Goal: Task Accomplishment & Management: Manage account settings

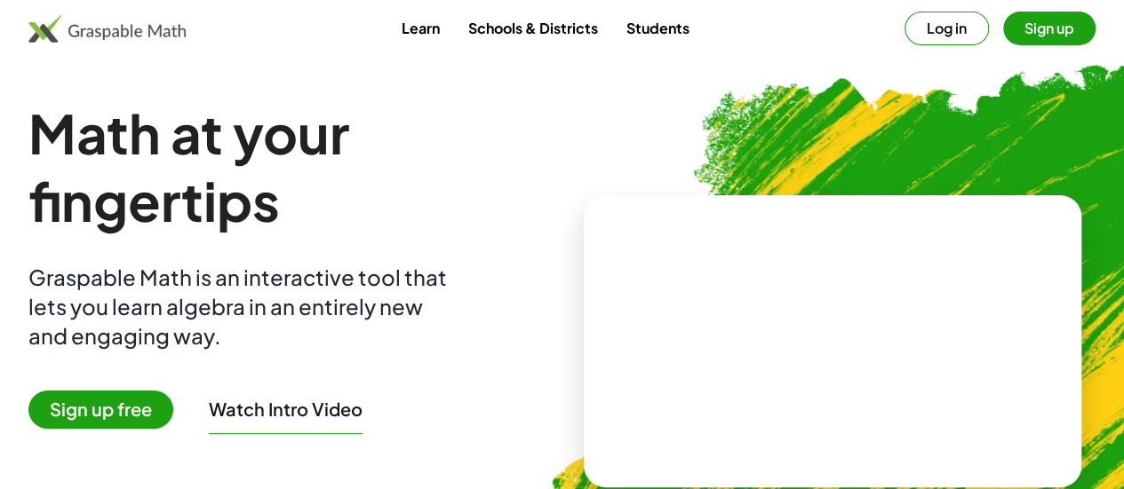
click at [514, 29] on link "Schools & Districts" at bounding box center [532, 28] width 158 height 33
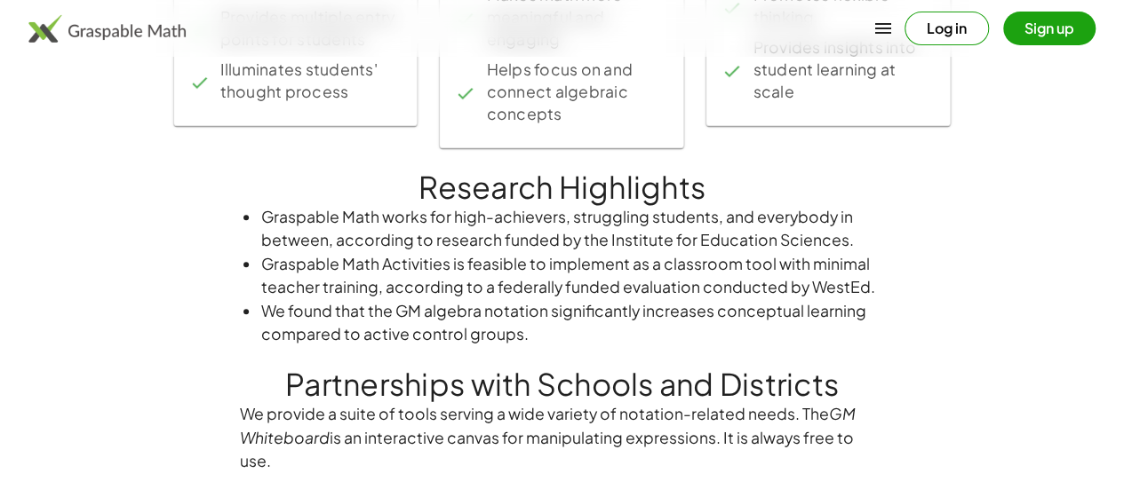
scroll to position [1080, 0]
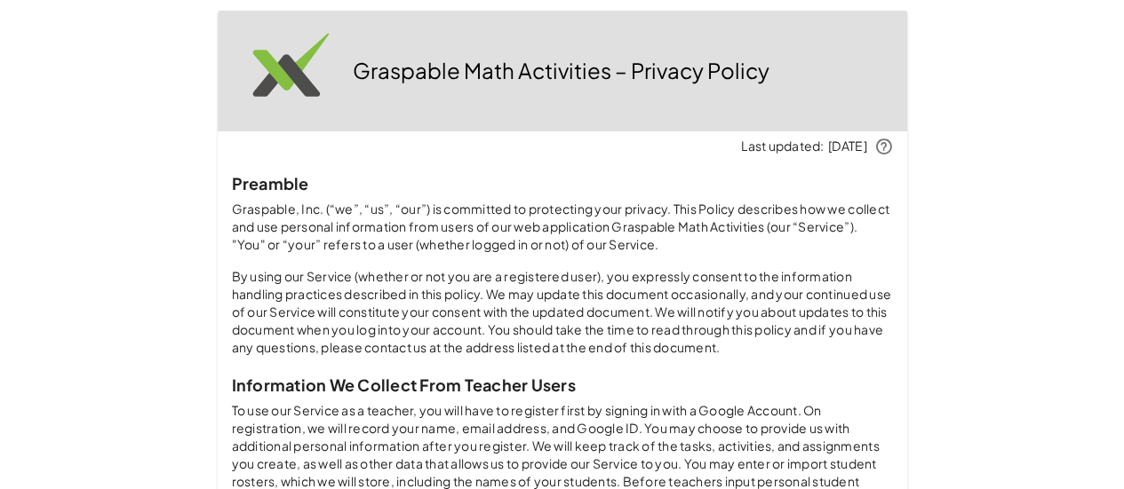
scroll to position [1080, 0]
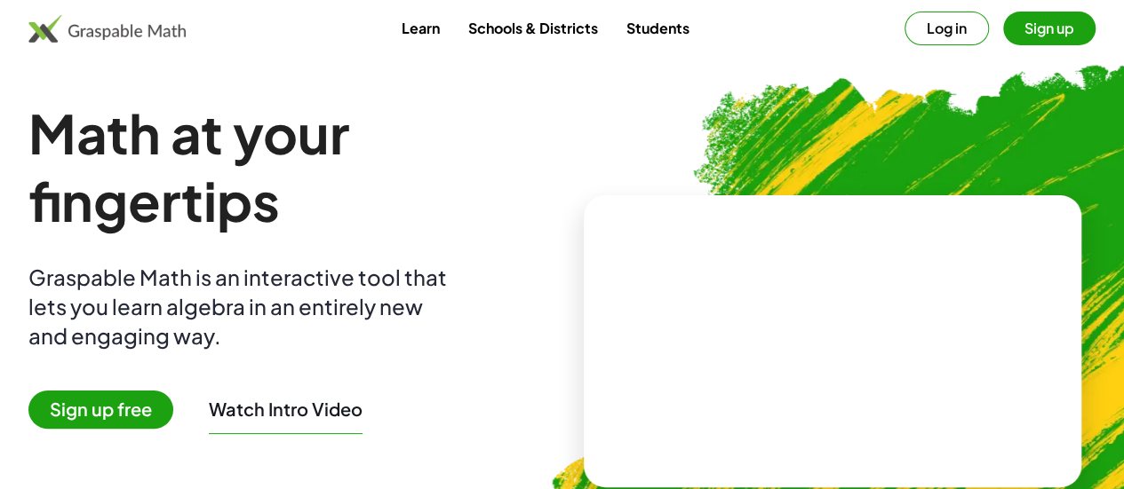
click at [919, 31] on button "Log in" at bounding box center [946, 29] width 84 height 34
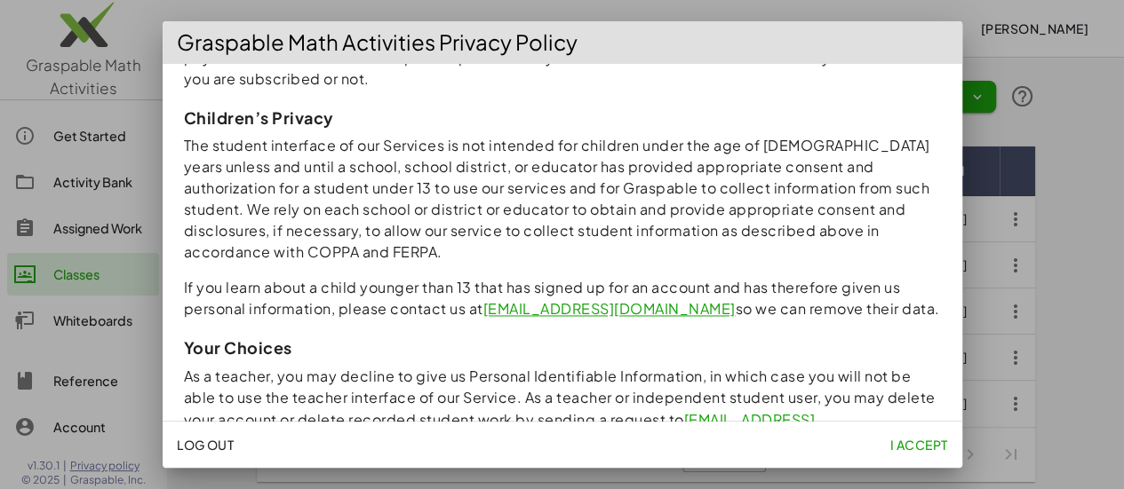
scroll to position [17, 0]
click at [915, 444] on span "I accept" at bounding box center [918, 445] width 58 height 16
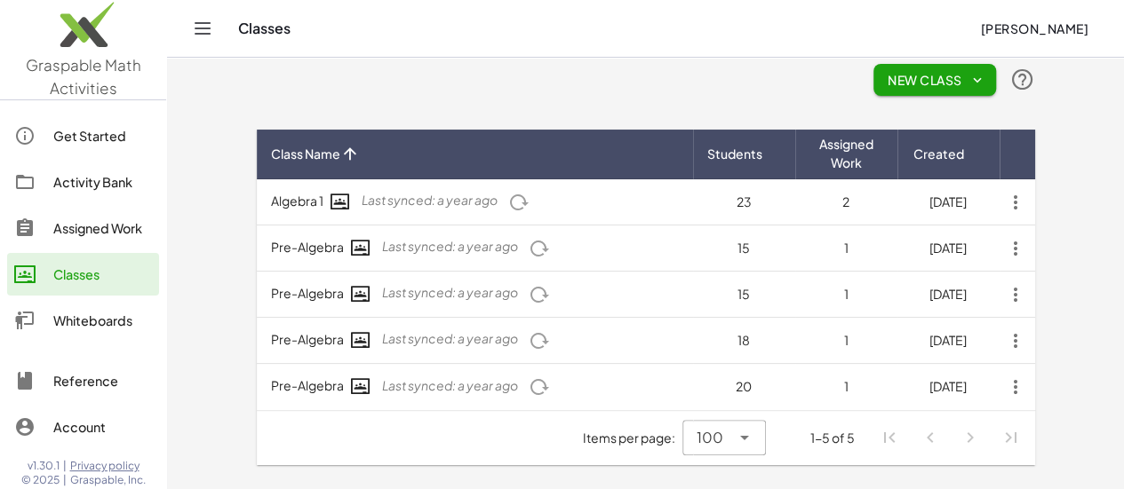
click at [1031, 200] on icon "button" at bounding box center [1015, 203] width 32 height 32
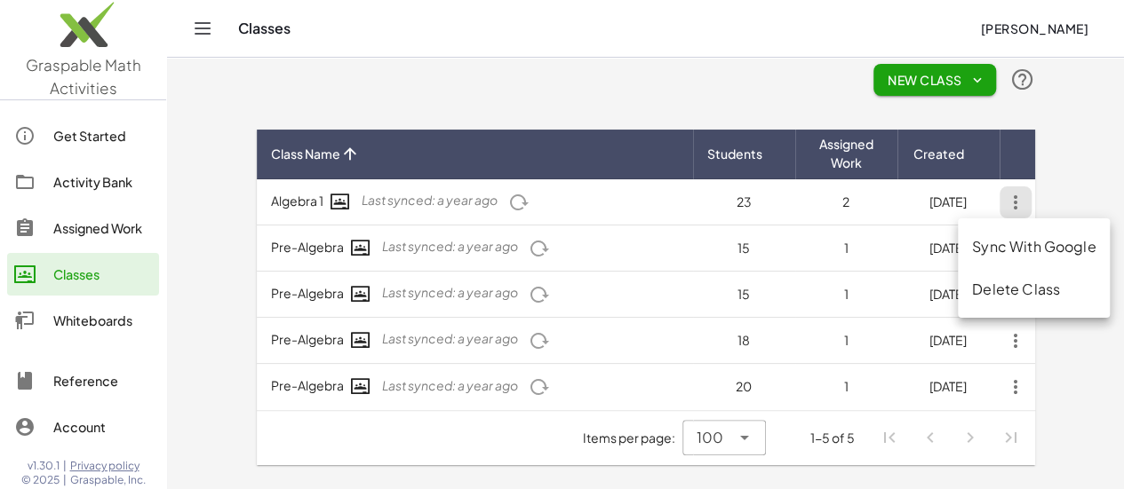
click at [1057, 279] on div "Delete Class" at bounding box center [1033, 289] width 123 height 21
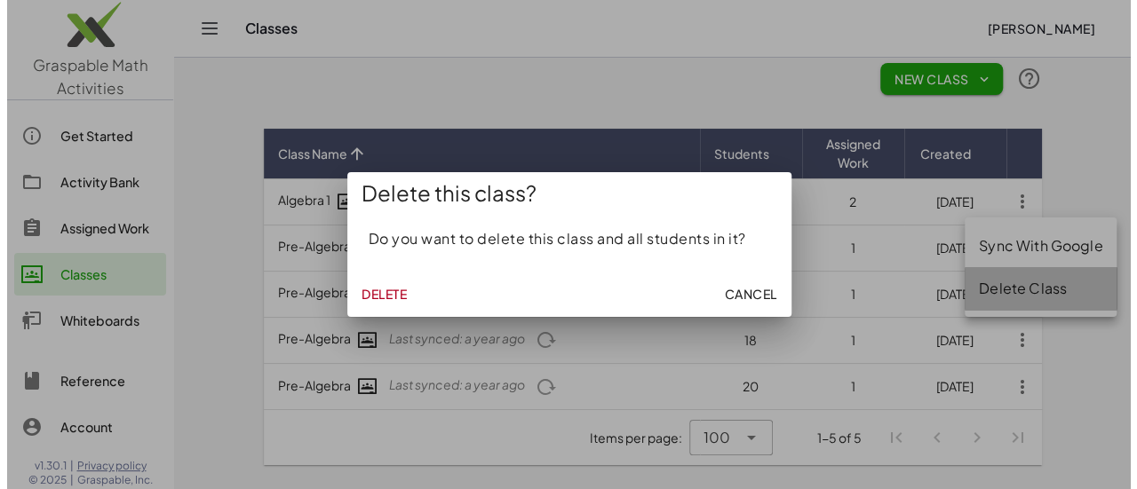
scroll to position [0, 0]
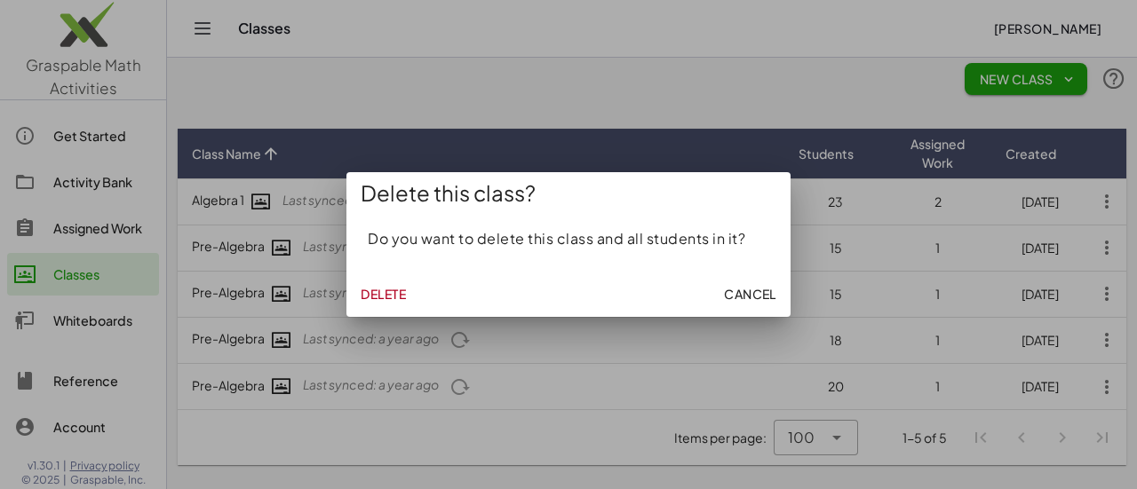
click at [375, 299] on span "Delete" at bounding box center [383, 294] width 45 height 16
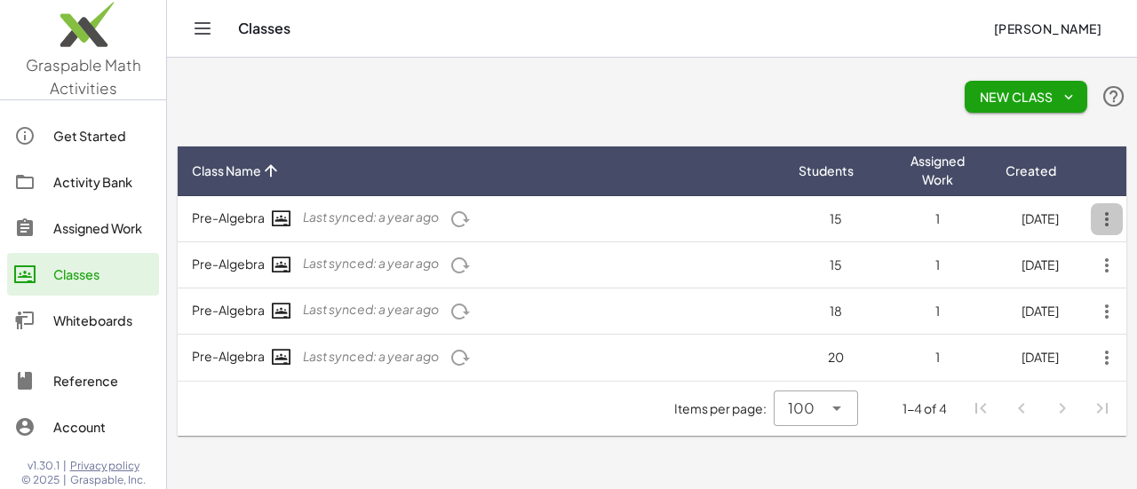
click at [1105, 223] on icon "button" at bounding box center [1107, 219] width 32 height 32
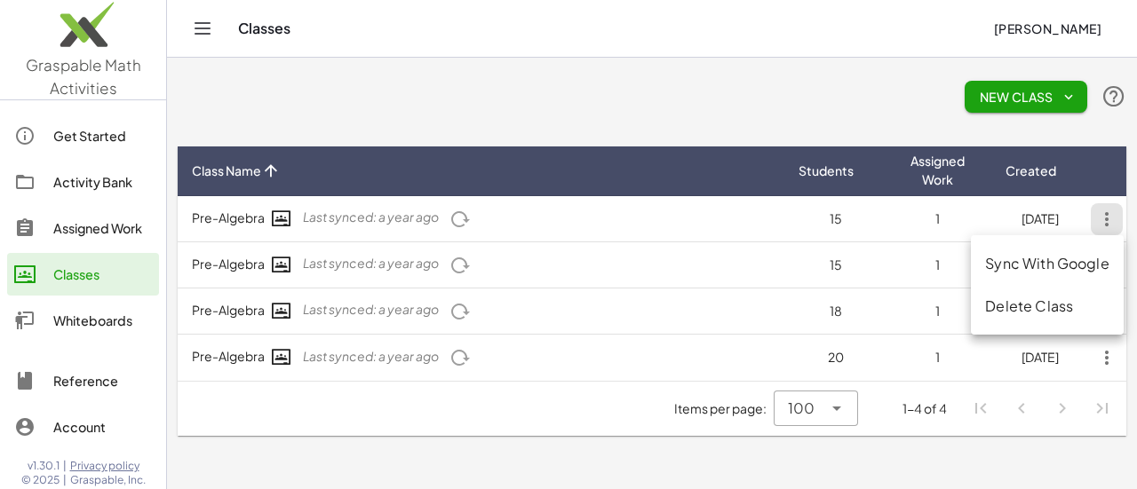
click at [1028, 296] on div "Delete Class" at bounding box center [1046, 306] width 123 height 21
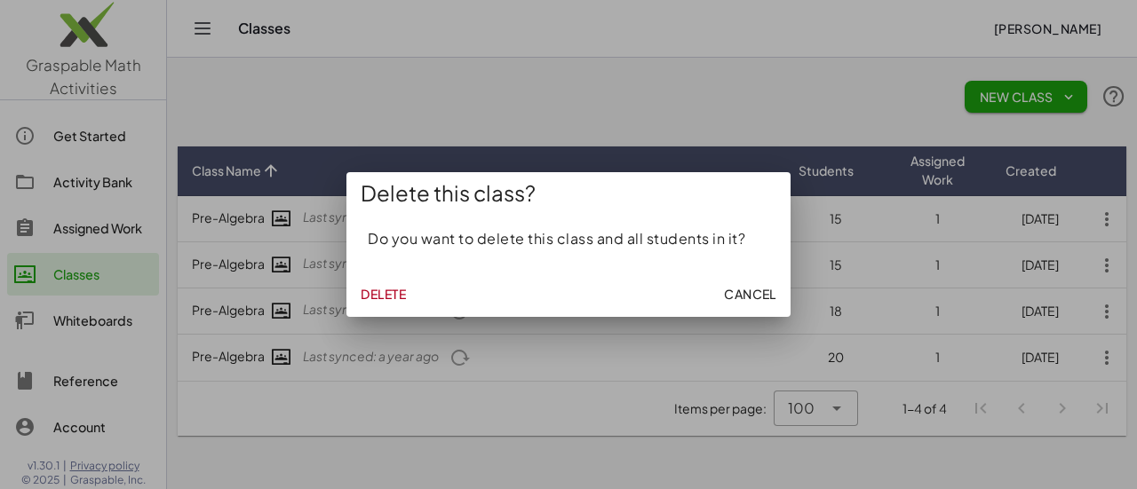
click at [386, 301] on span "Delete" at bounding box center [383, 294] width 45 height 16
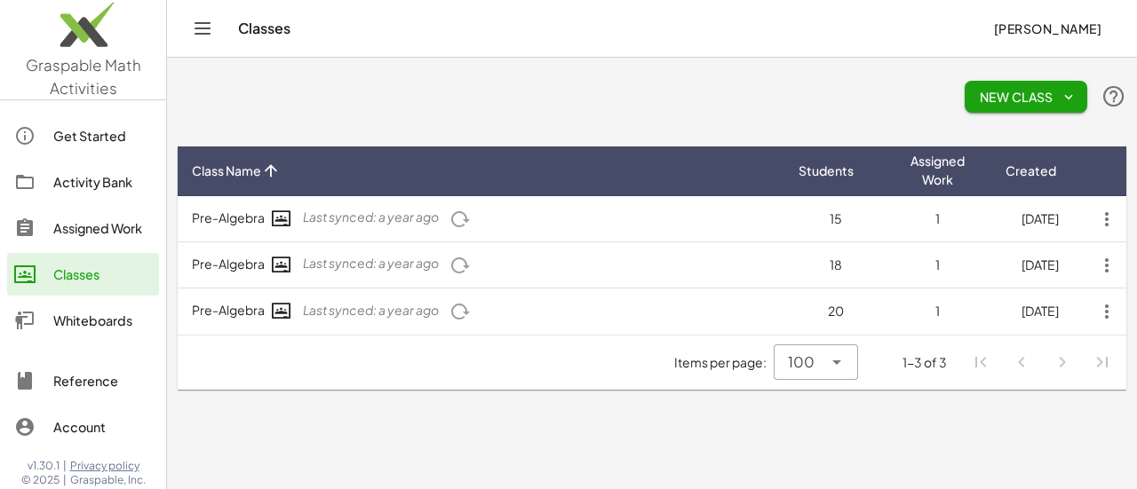
click at [1102, 221] on icon "button" at bounding box center [1107, 219] width 32 height 32
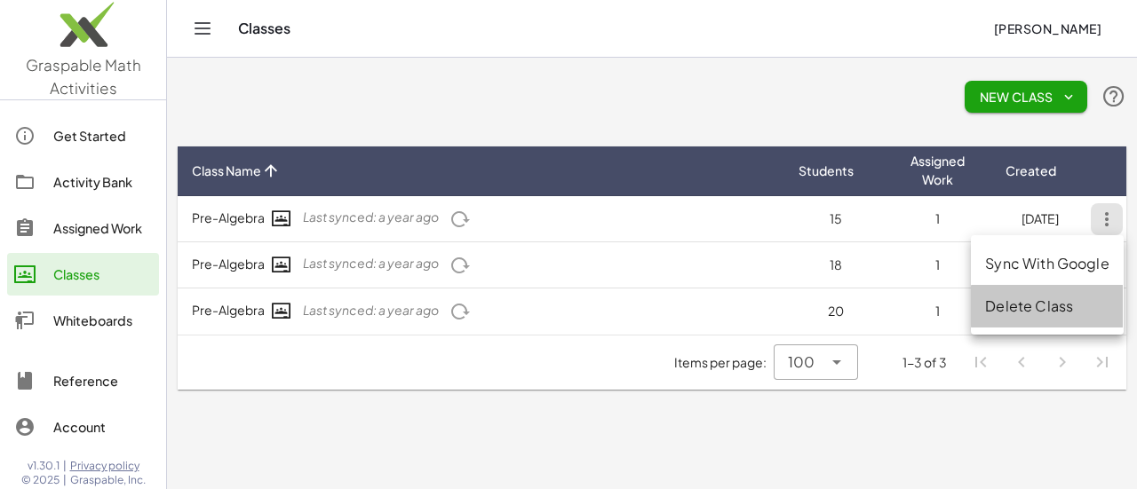
click at [1053, 306] on div "Delete Class" at bounding box center [1046, 306] width 123 height 21
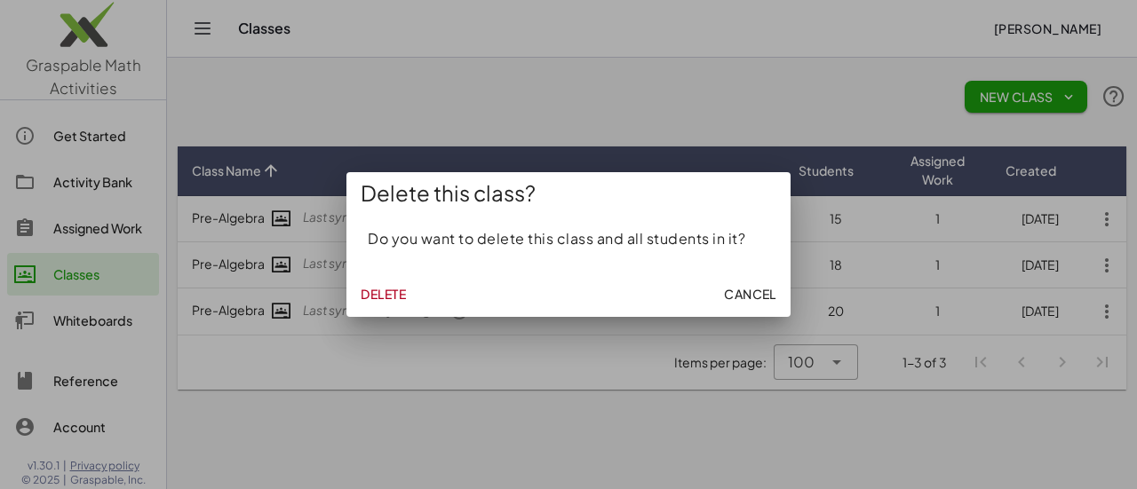
click at [393, 293] on span "Delete" at bounding box center [383, 294] width 45 height 16
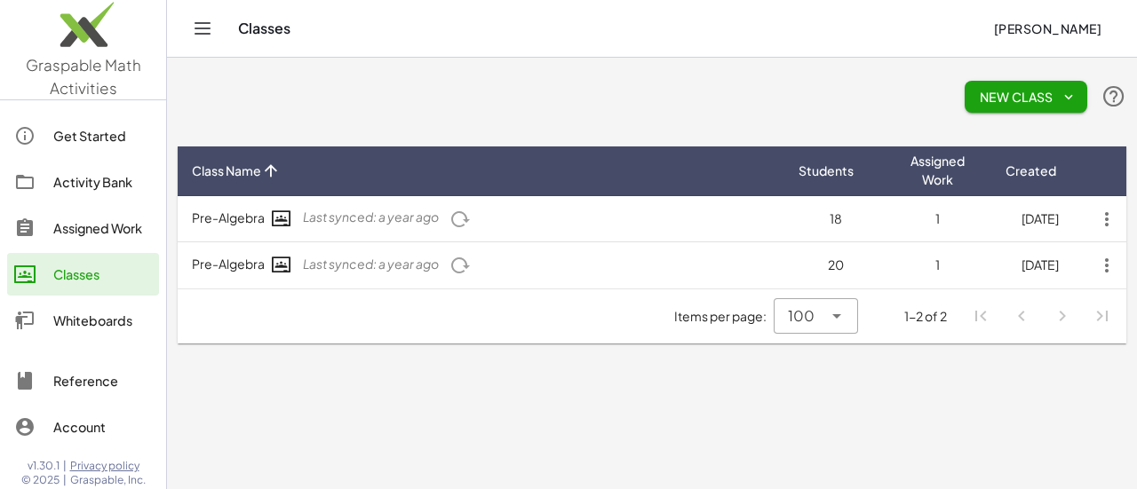
click at [1100, 223] on icon "button" at bounding box center [1107, 219] width 32 height 32
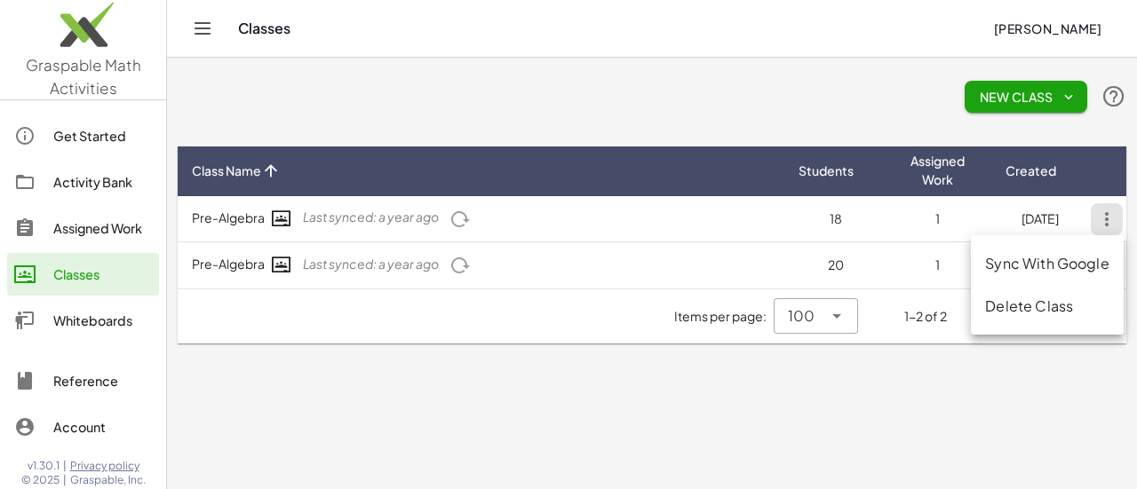
click at [1014, 309] on div "Delete Class" at bounding box center [1046, 306] width 123 height 21
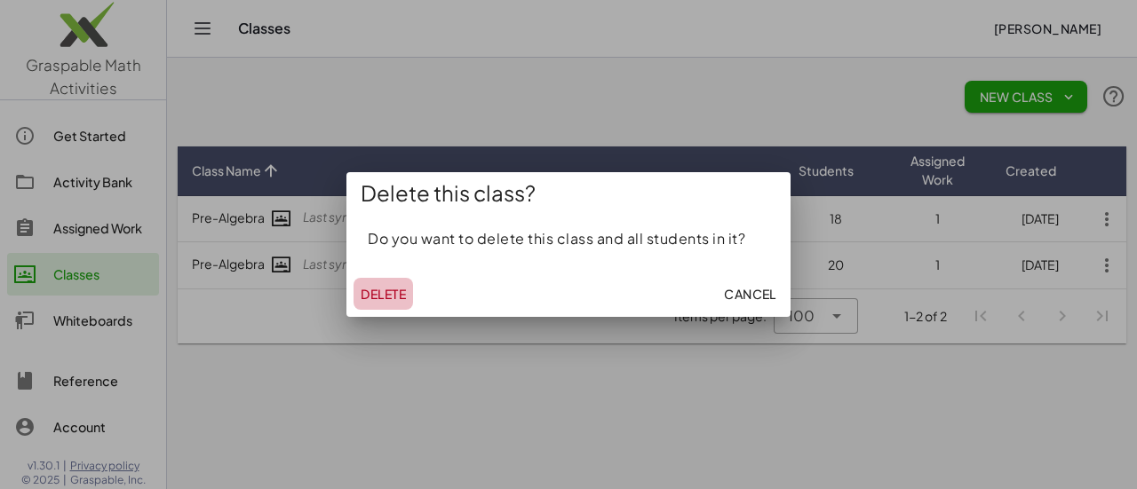
click at [369, 298] on span "Delete" at bounding box center [383, 294] width 45 height 16
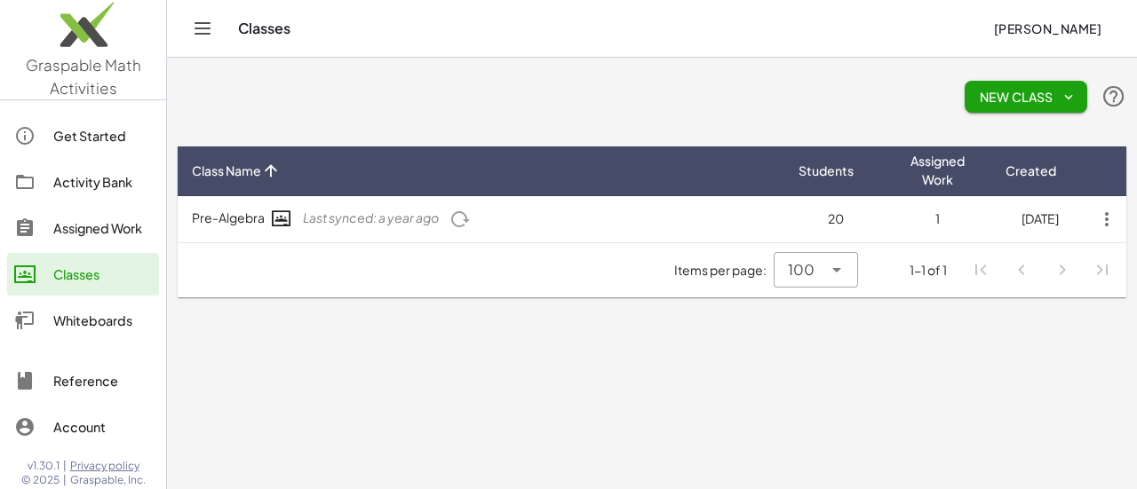
click at [1112, 218] on icon "button" at bounding box center [1107, 219] width 32 height 32
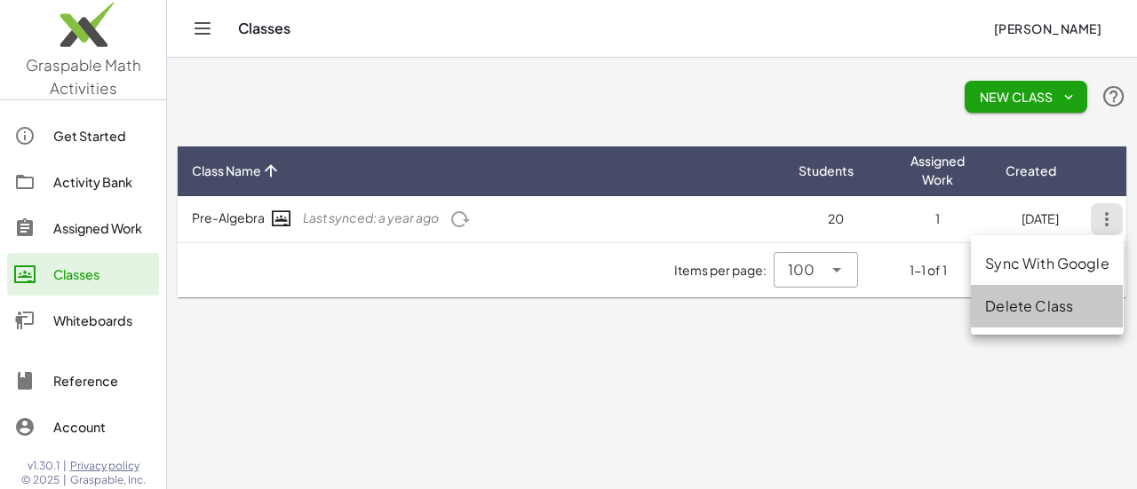
click at [1052, 301] on div "Delete Class" at bounding box center [1046, 306] width 123 height 21
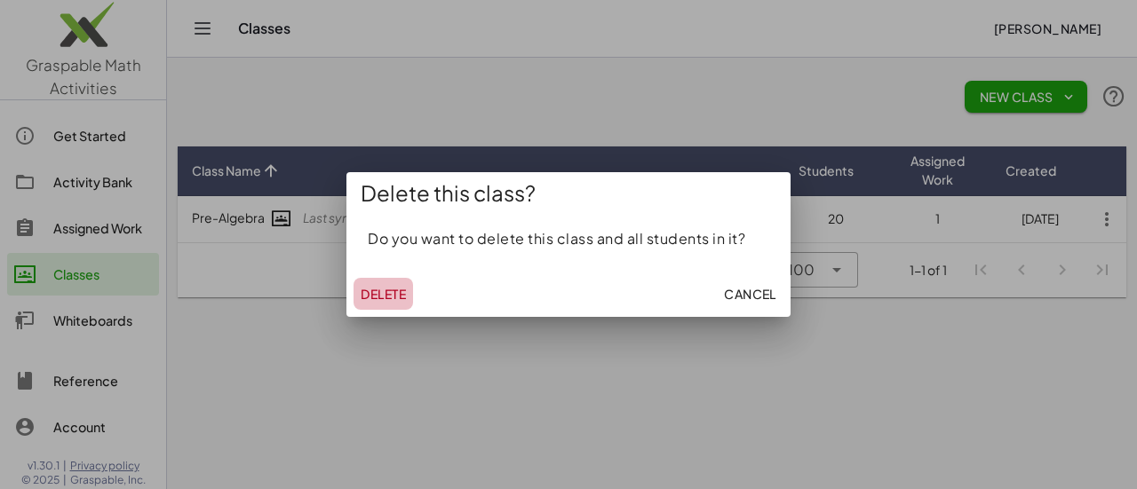
click at [399, 285] on button "Delete" at bounding box center [384, 294] width 60 height 32
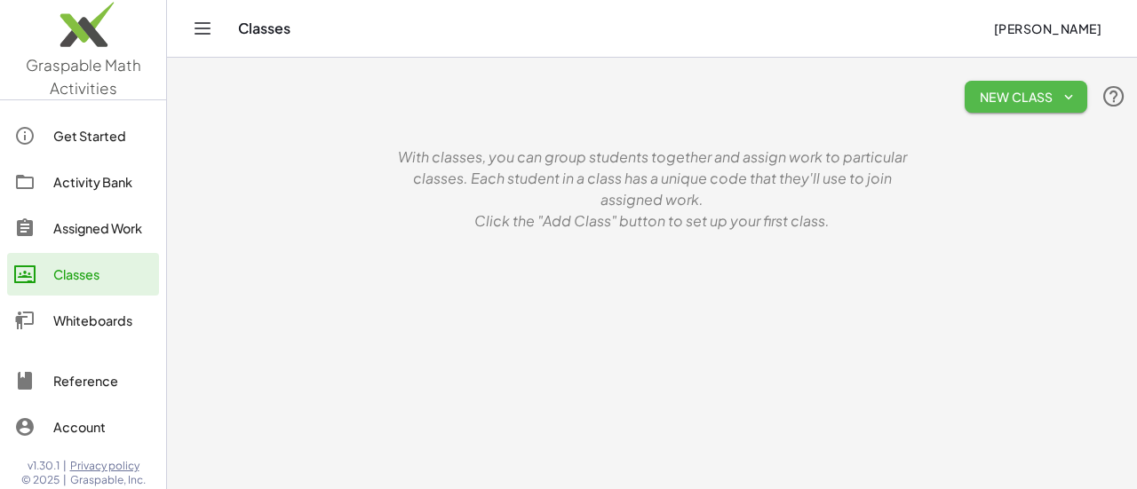
click at [1007, 89] on span "New Class" at bounding box center [1026, 97] width 94 height 16
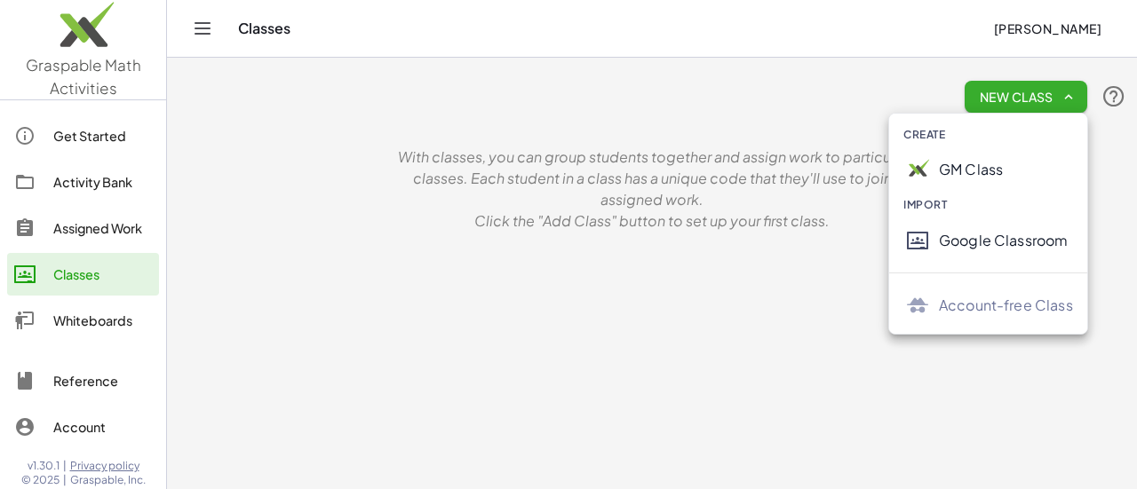
click at [1022, 242] on div "Google Classroom" at bounding box center [1006, 240] width 134 height 21
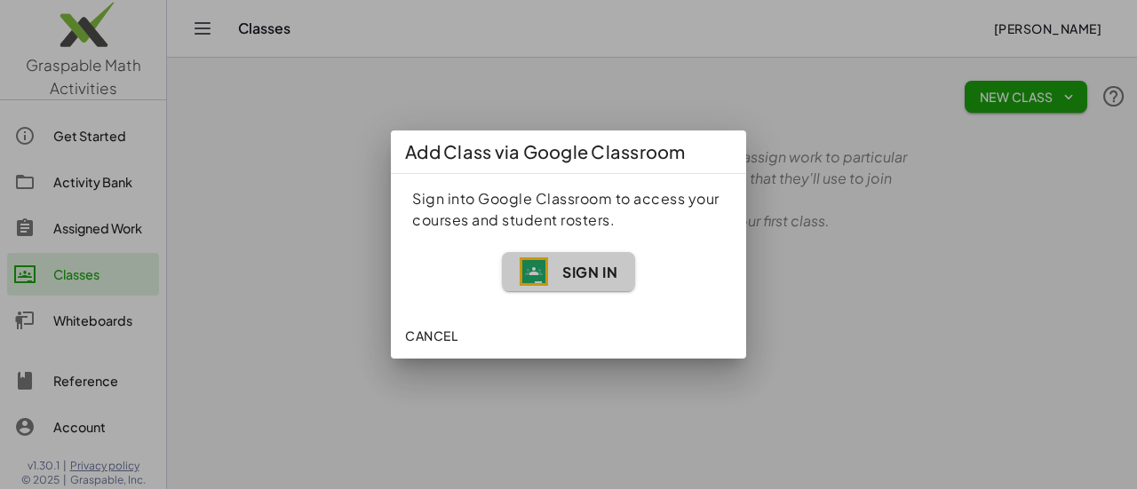
click at [574, 268] on span "Sign In" at bounding box center [589, 272] width 55 height 19
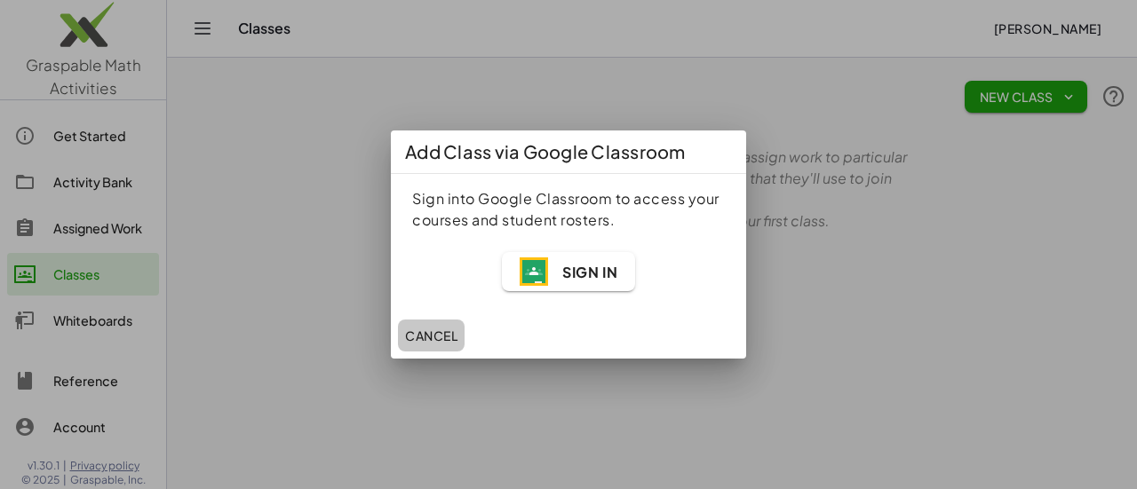
click at [425, 342] on span "Cancel" at bounding box center [431, 336] width 52 height 16
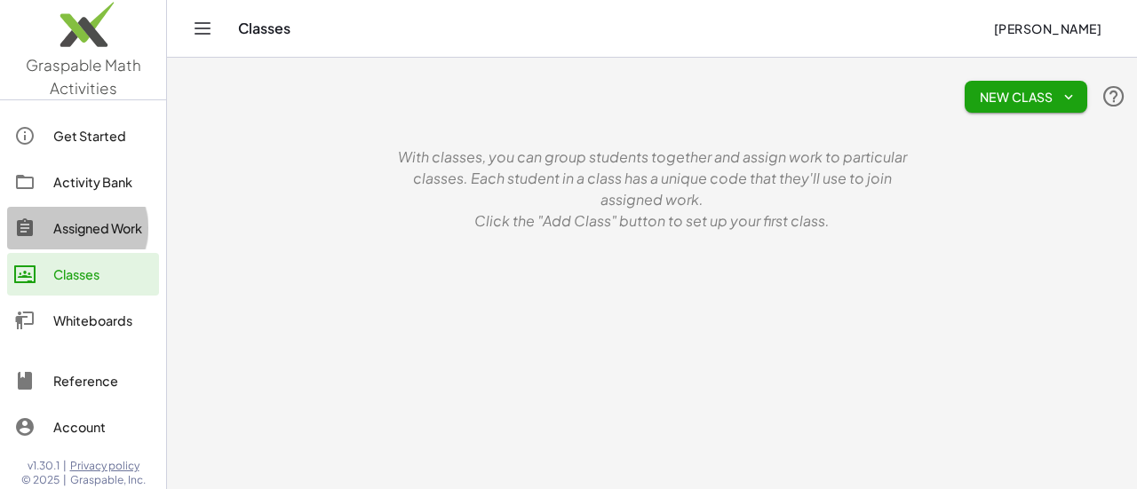
click at [108, 223] on div "Assigned Work" at bounding box center [102, 228] width 99 height 21
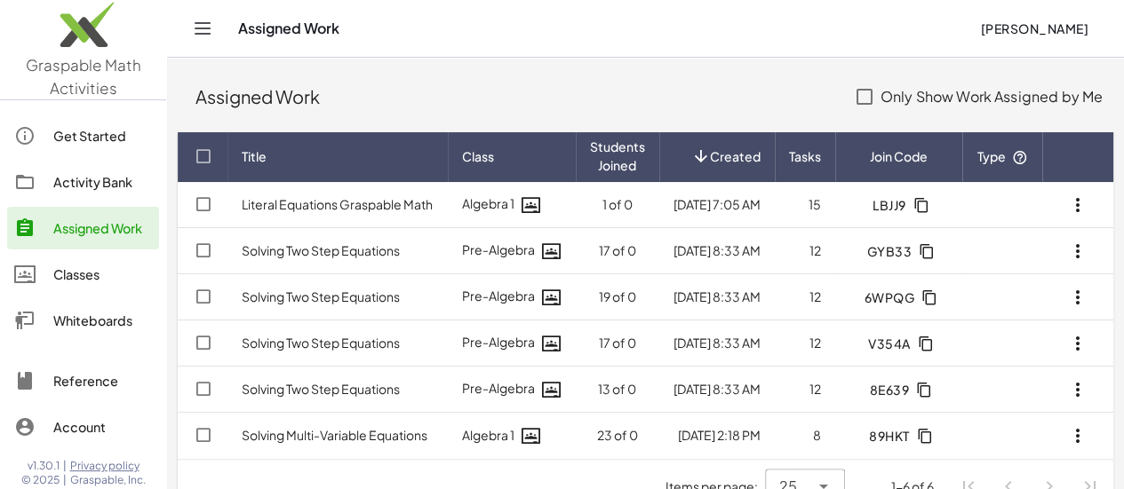
click at [110, 175] on div "Activity Bank" at bounding box center [102, 181] width 99 height 21
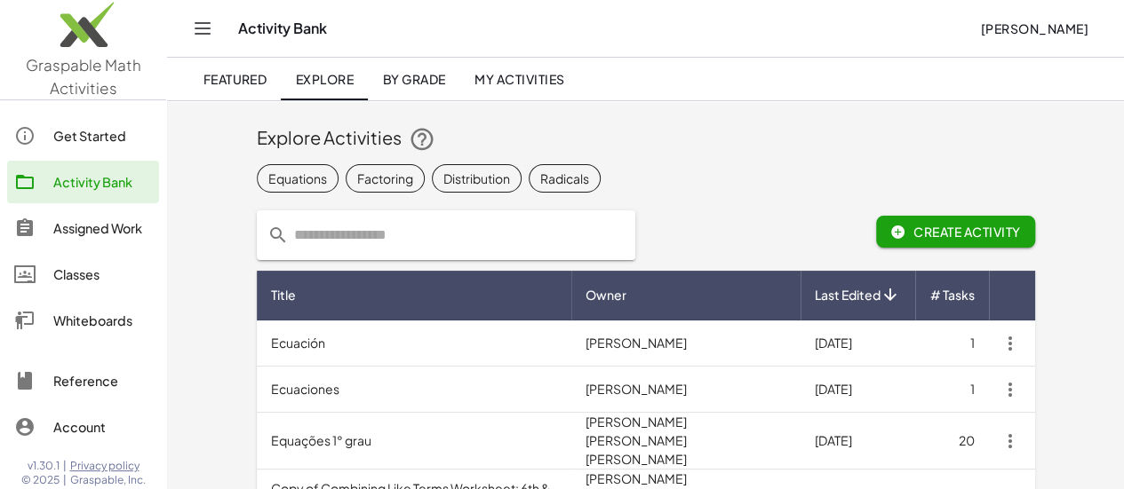
click at [505, 88] on link "My Activities" at bounding box center [519, 79] width 119 height 43
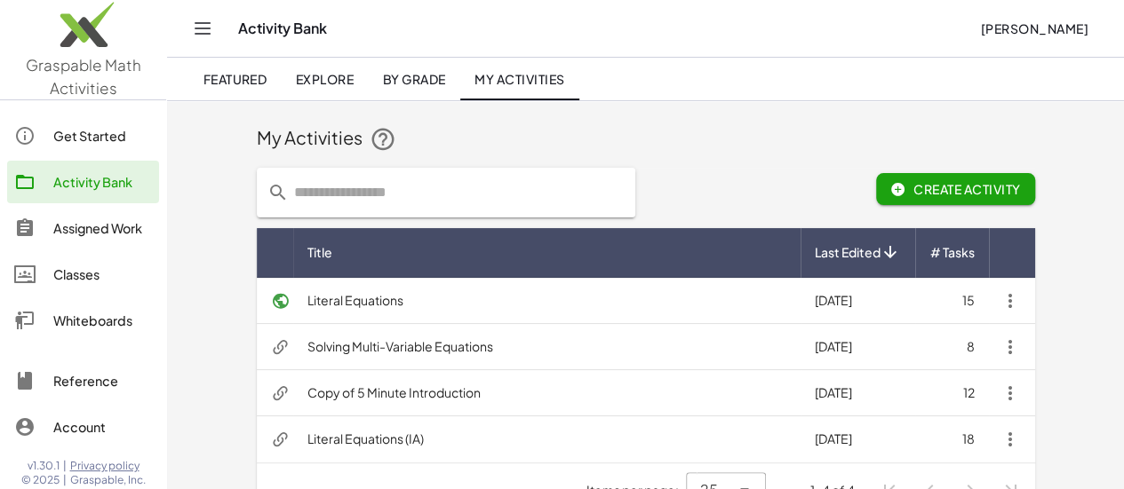
scroll to position [38, 0]
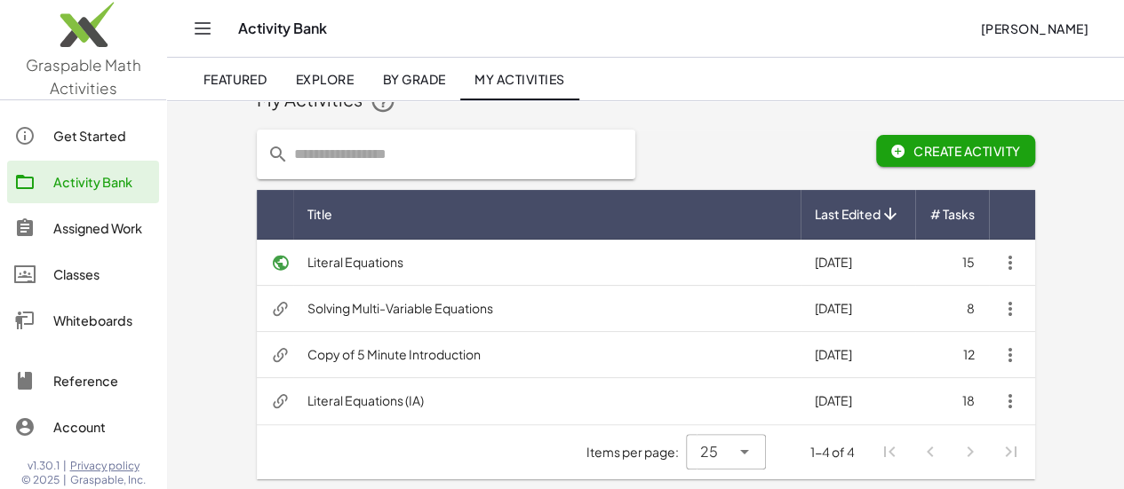
click at [1021, 402] on icon "button" at bounding box center [1009, 401] width 21 height 21
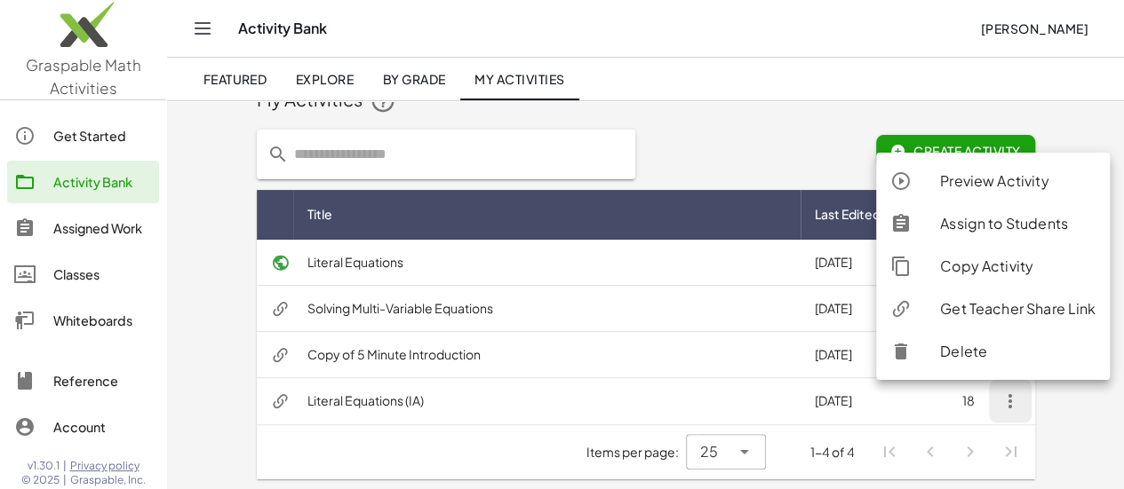
click at [991, 213] on div "Assign to Students" at bounding box center [1017, 223] width 155 height 21
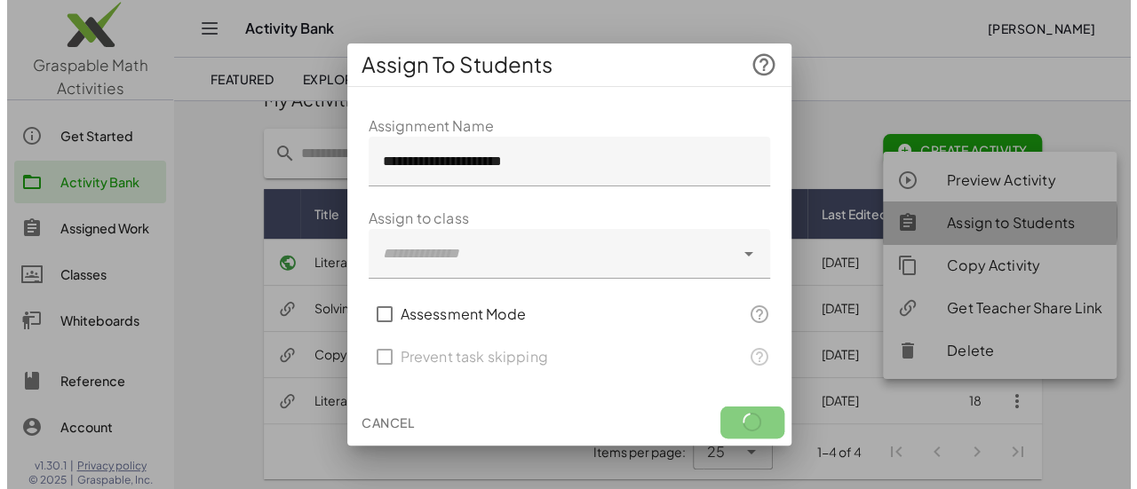
scroll to position [0, 0]
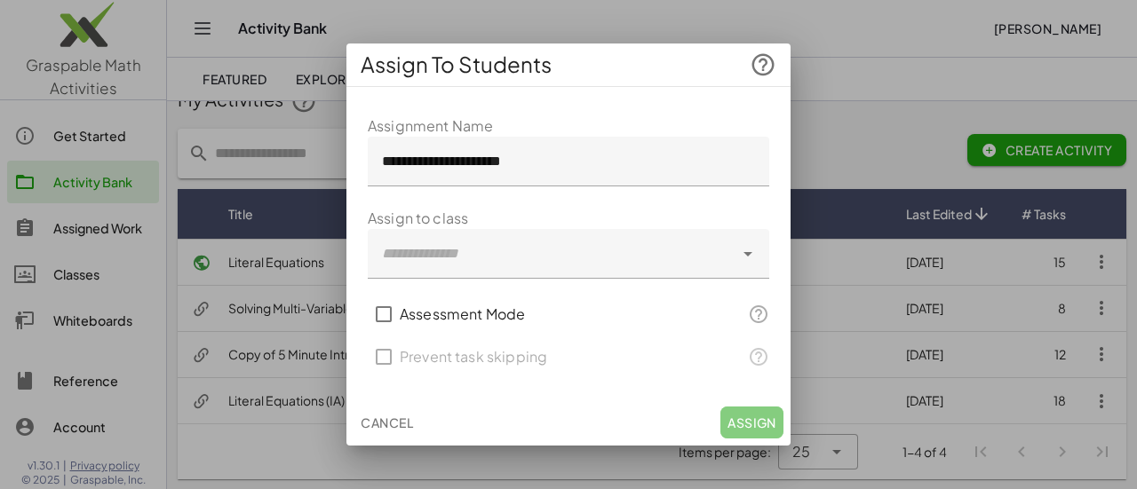
click at [632, 253] on div at bounding box center [551, 254] width 366 height 50
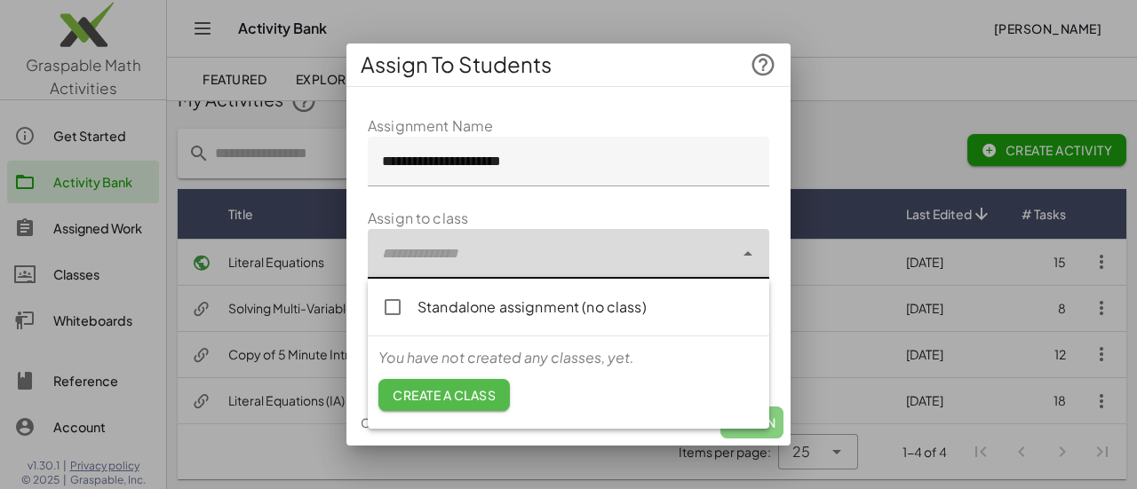
click at [476, 390] on span "Create a class" at bounding box center [444, 395] width 103 height 16
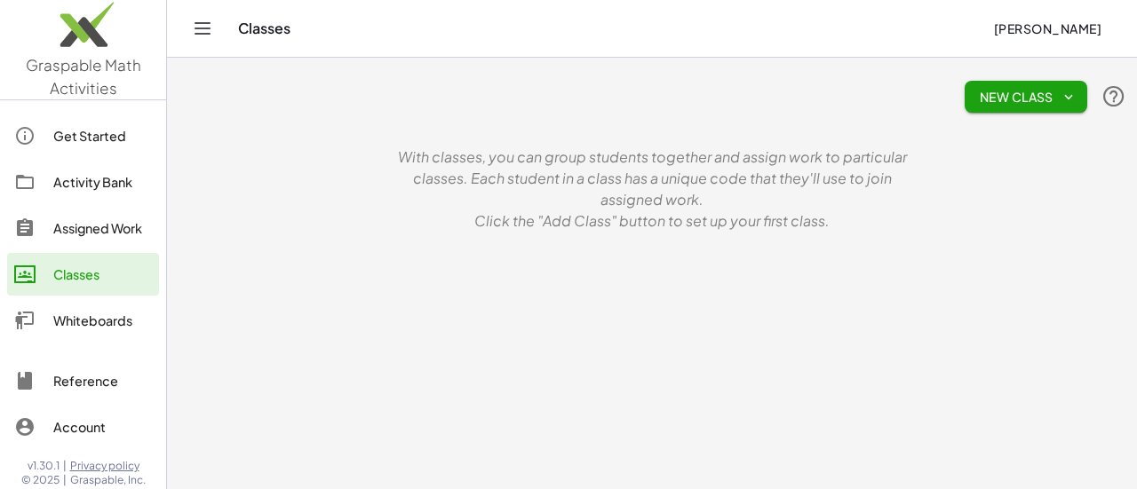
click at [1030, 96] on span "New Class" at bounding box center [1026, 97] width 94 height 16
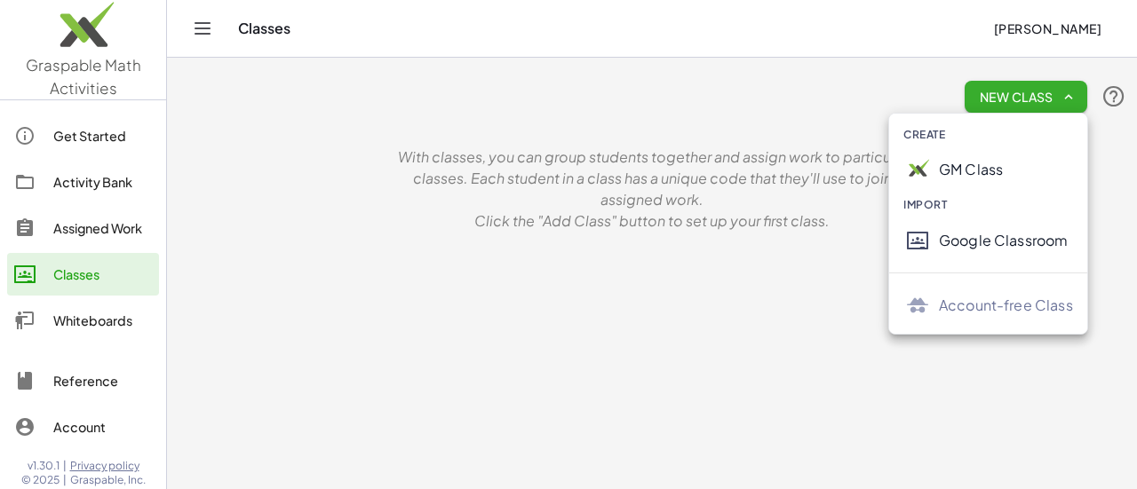
click at [942, 305] on div "Account-free Class" at bounding box center [1006, 305] width 134 height 21
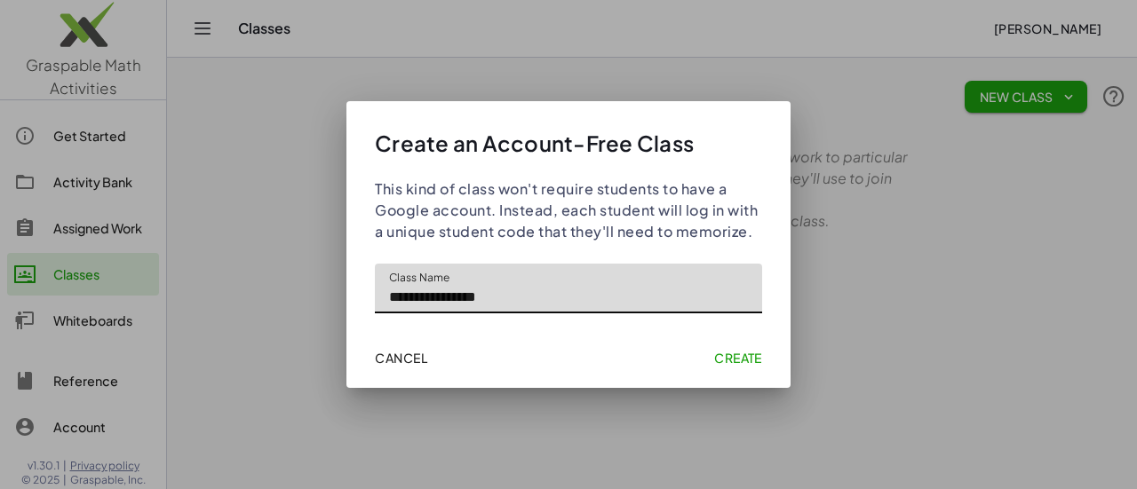
type input "**********"
click at [727, 359] on span "Create" at bounding box center [738, 358] width 48 height 16
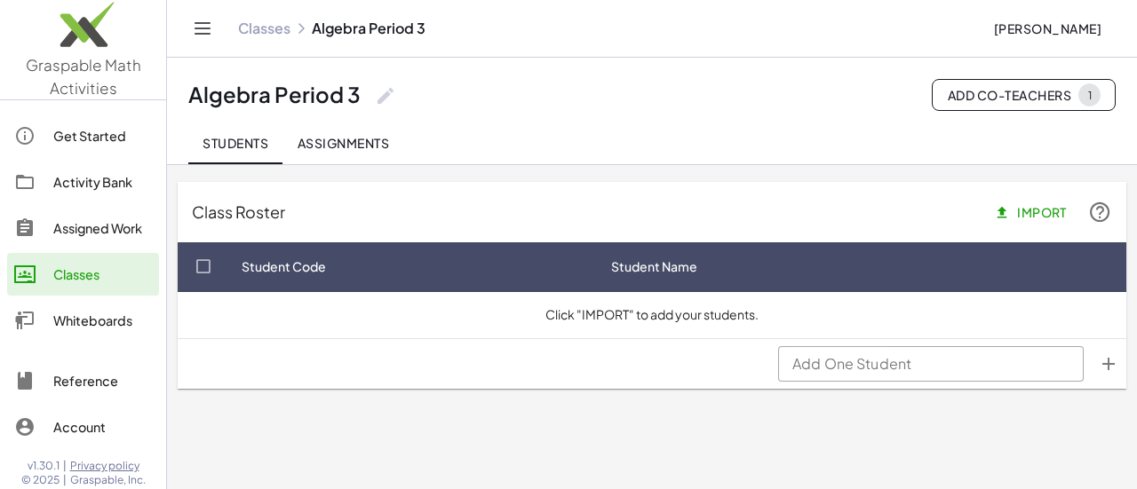
click at [1031, 219] on button "Import" at bounding box center [1032, 212] width 98 height 32
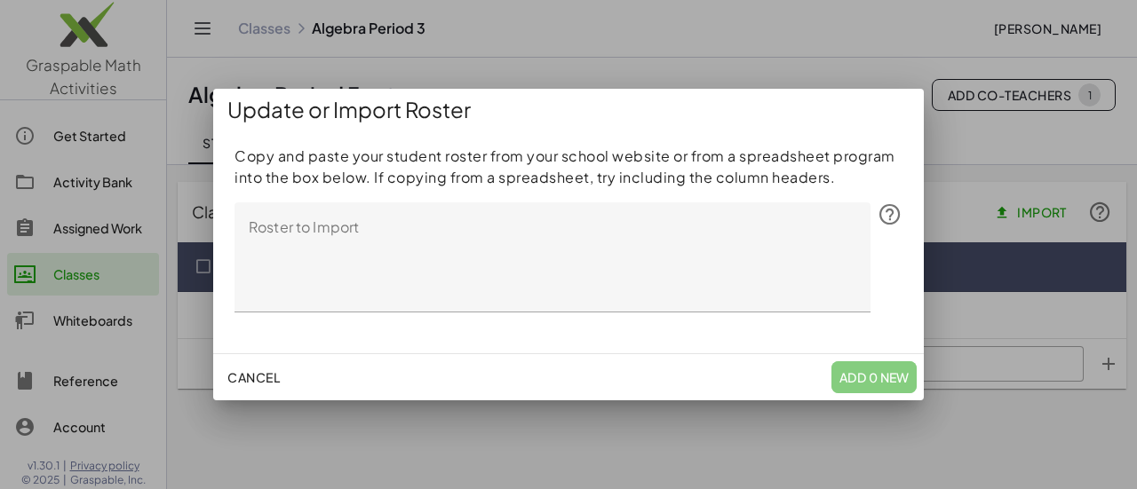
click at [681, 230] on textarea "Roster to Import" at bounding box center [553, 258] width 636 height 110
click at [262, 374] on span "Cancel" at bounding box center [253, 378] width 52 height 16
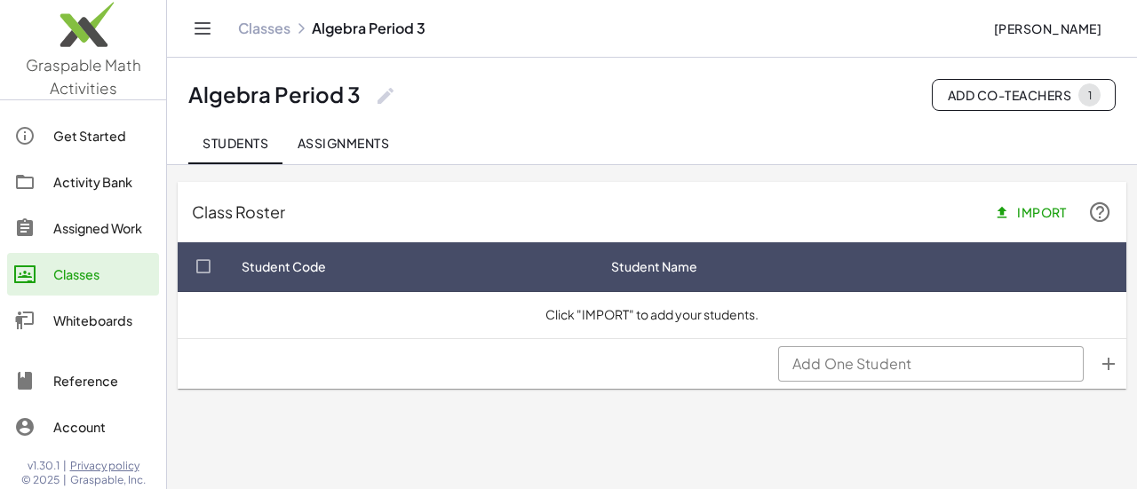
click at [366, 136] on span "Assignments" at bounding box center [343, 143] width 92 height 16
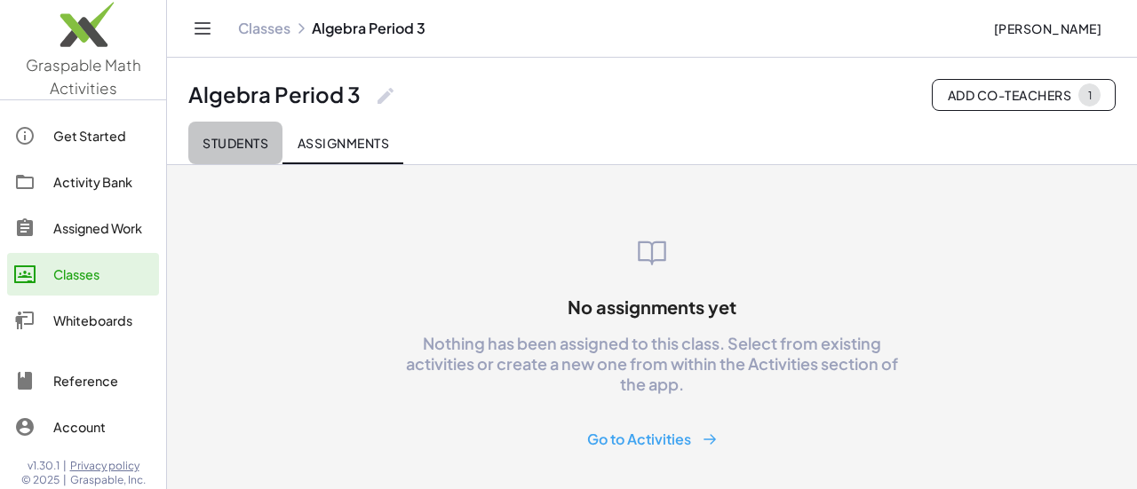
click at [232, 131] on button "Students" at bounding box center [235, 143] width 94 height 43
